Goal: Task Accomplishment & Management: Manage account settings

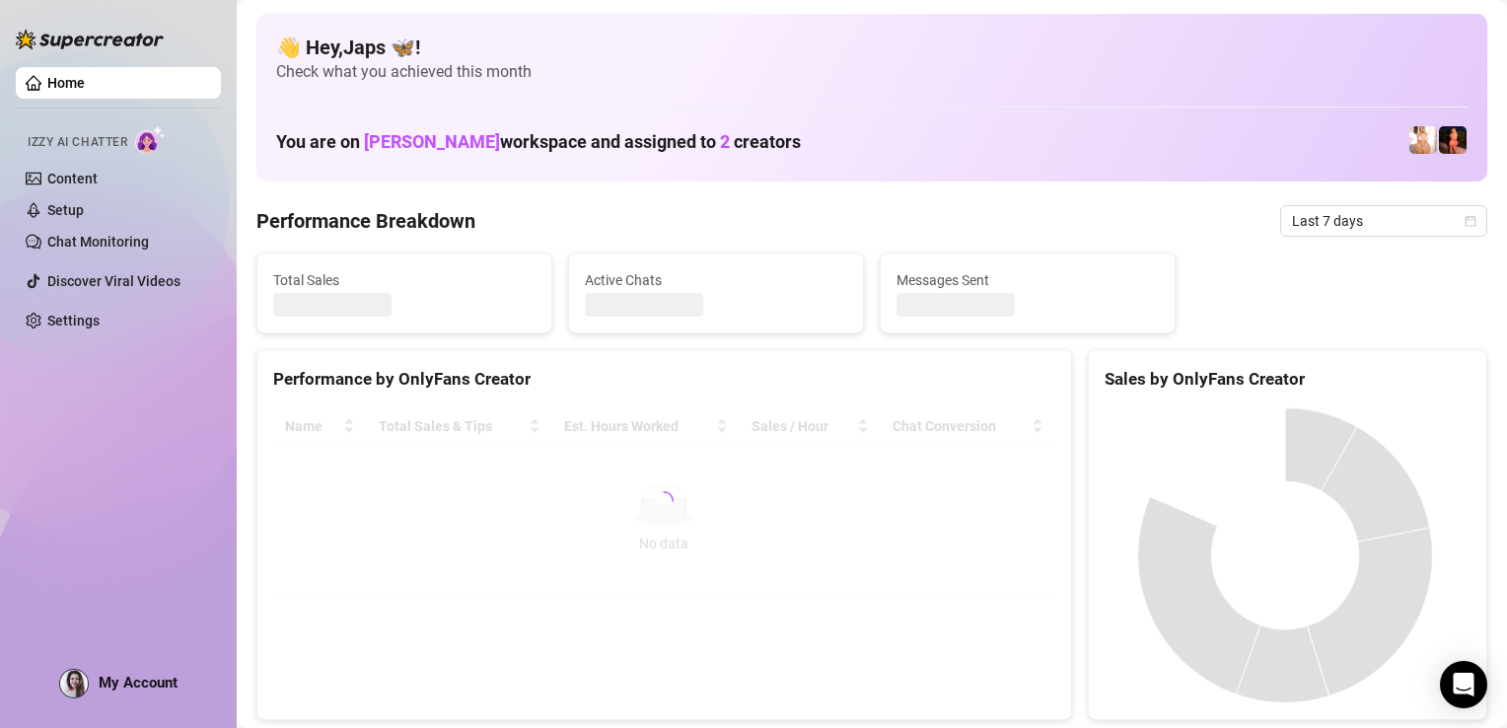
click at [152, 677] on span "My Account" at bounding box center [138, 682] width 79 height 18
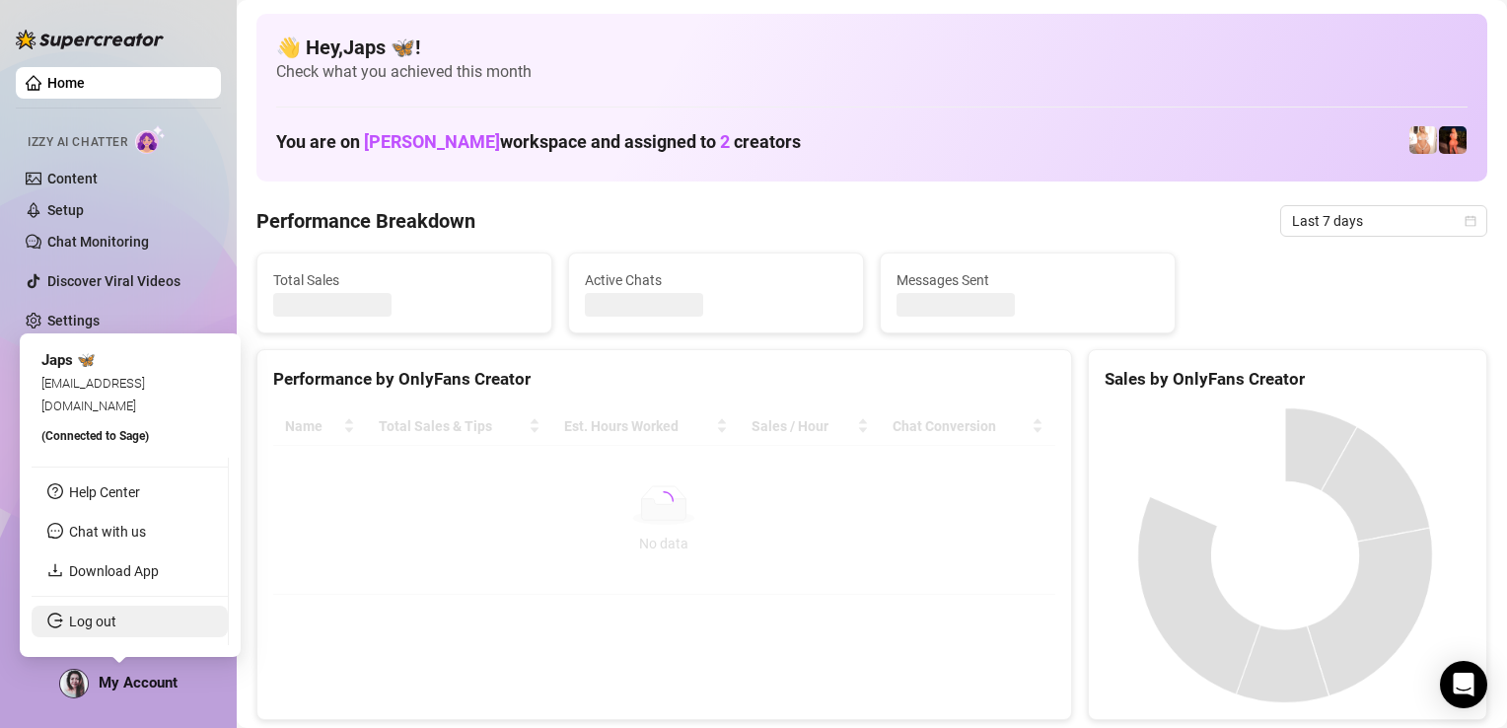
click at [116, 617] on link "Log out" at bounding box center [92, 621] width 47 height 16
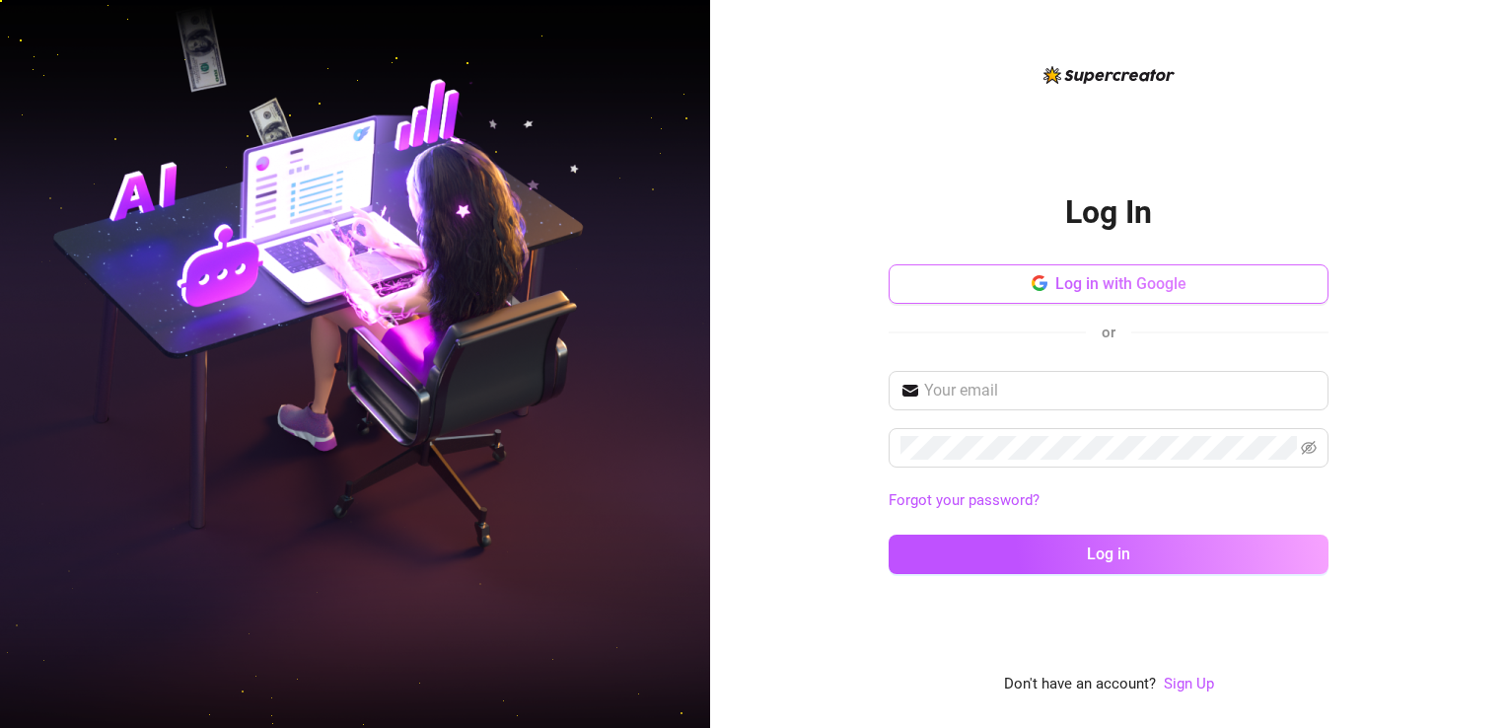
click at [1069, 292] on span "Log in with Google" at bounding box center [1120, 283] width 131 height 19
click at [1098, 289] on span "Log in with Google" at bounding box center [1120, 283] width 131 height 19
